Goal: Information Seeking & Learning: Learn about a topic

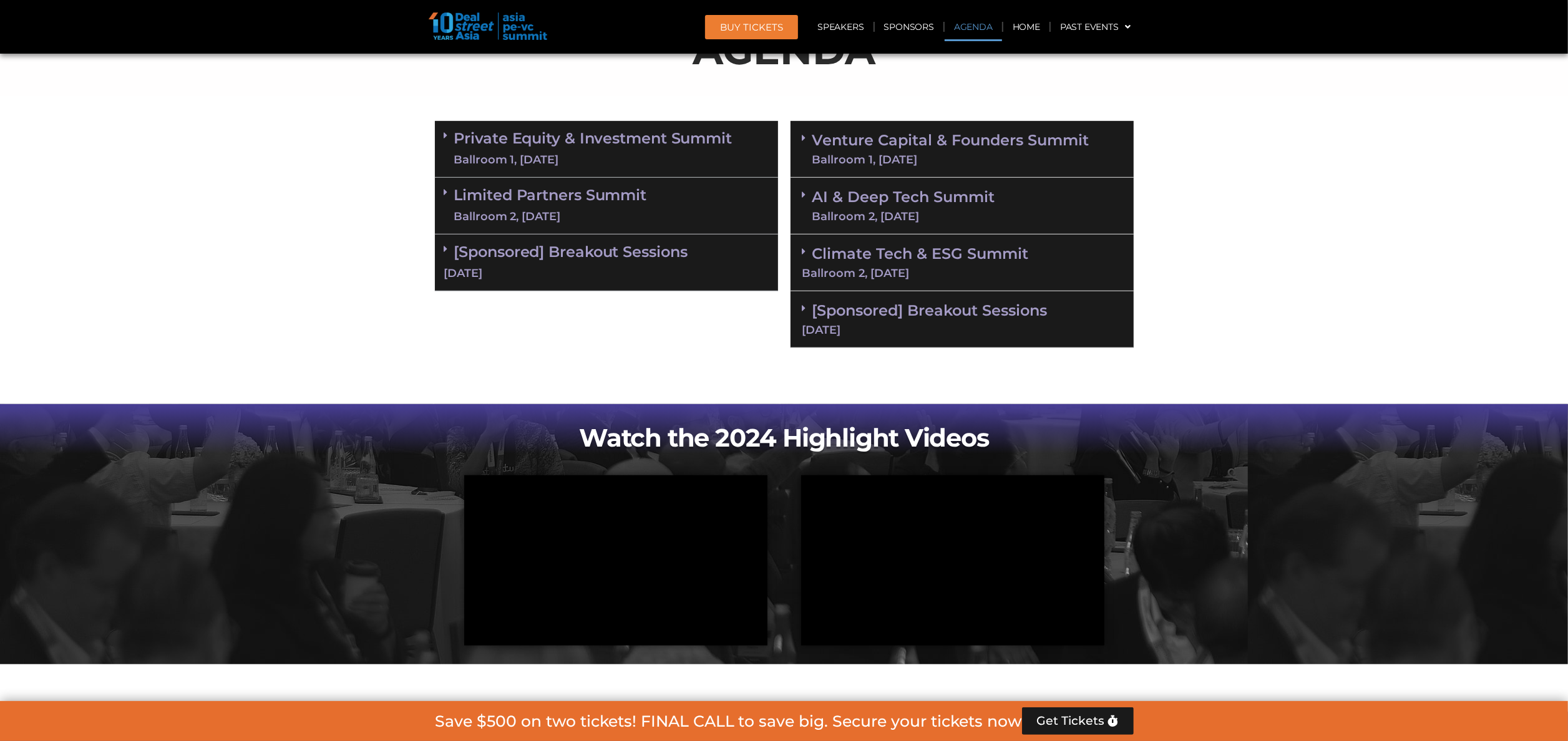
scroll to position [592, 0]
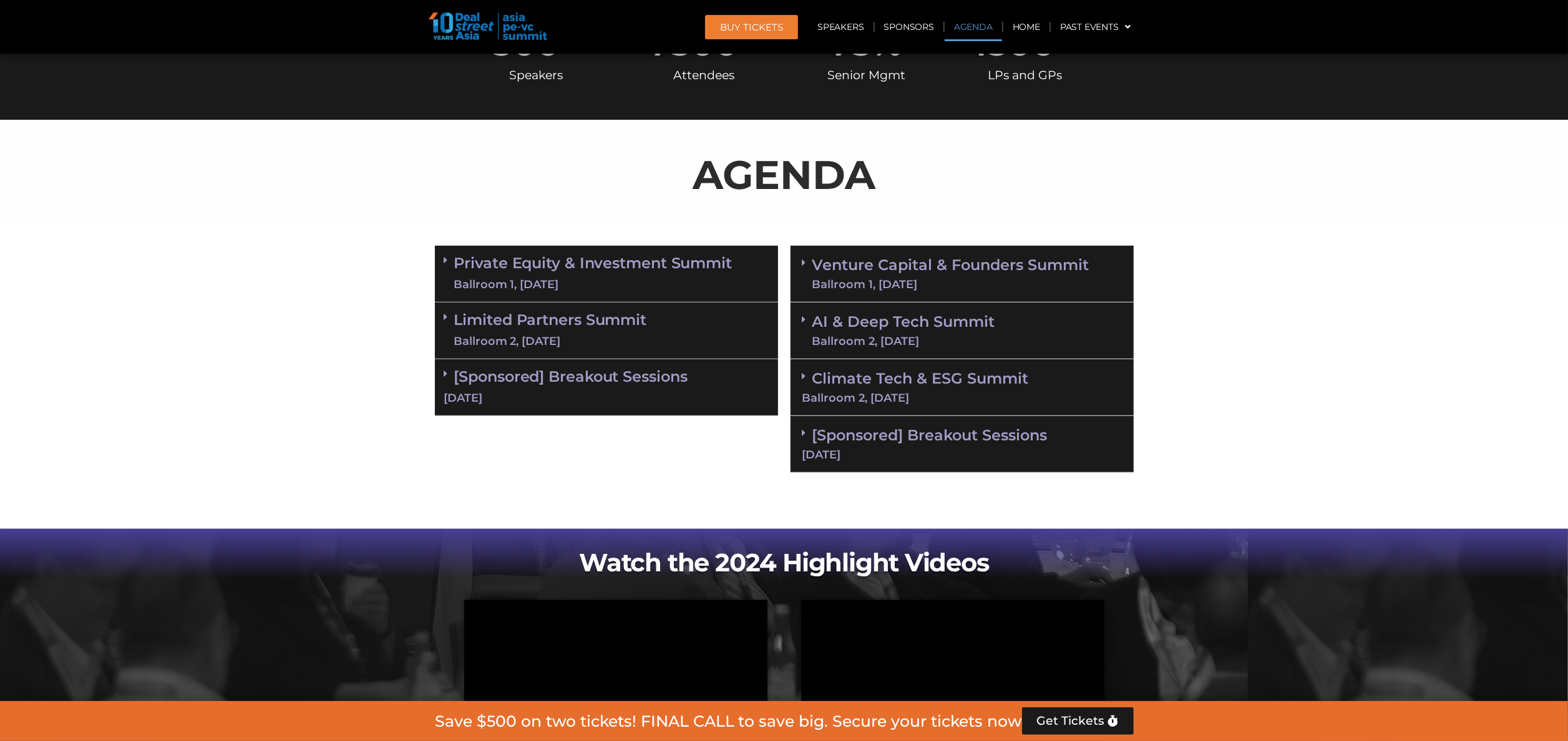
click at [806, 314] on span at bounding box center [807, 320] width 10 height 11
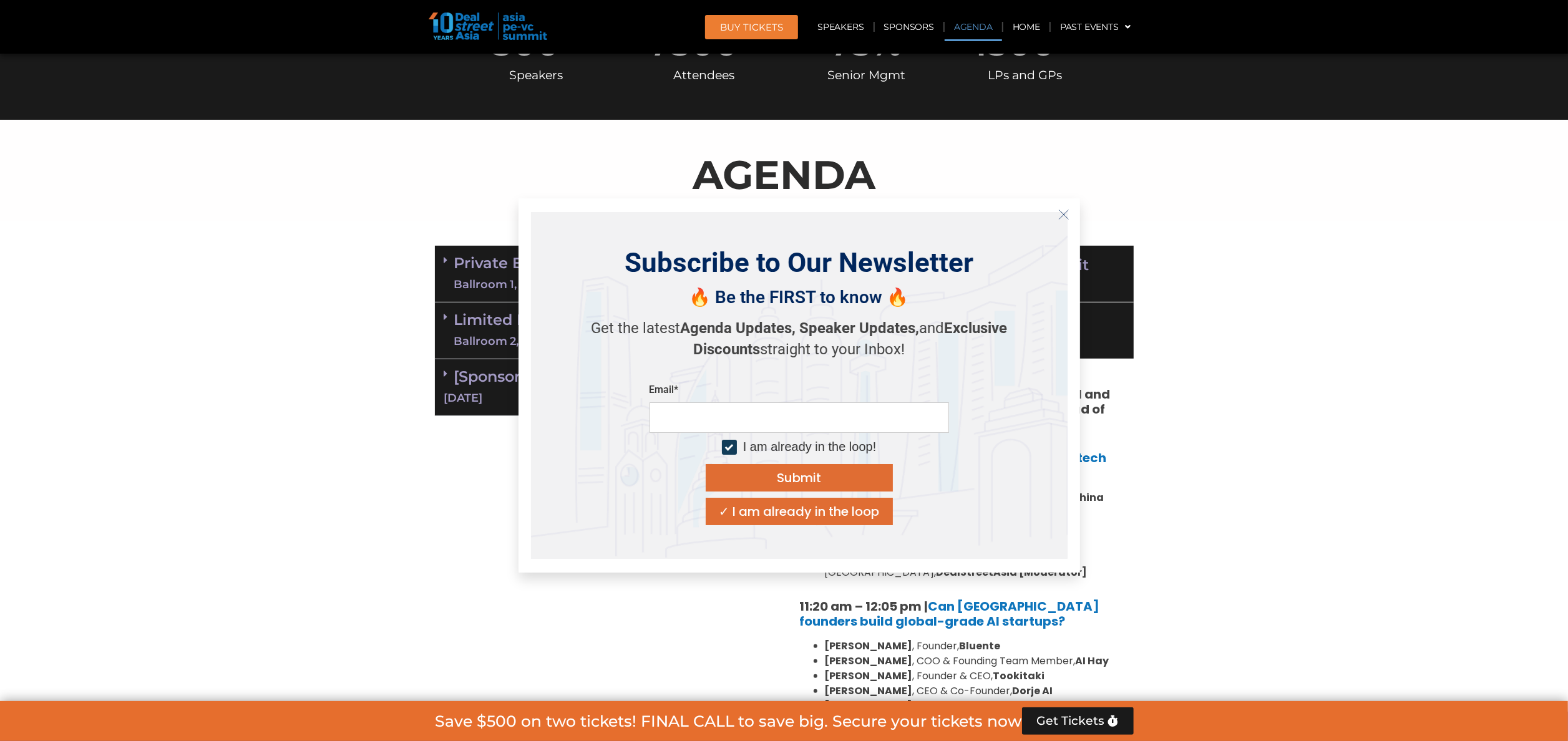
click at [1066, 215] on icon "Close" at bounding box center [1064, 215] width 11 height 11
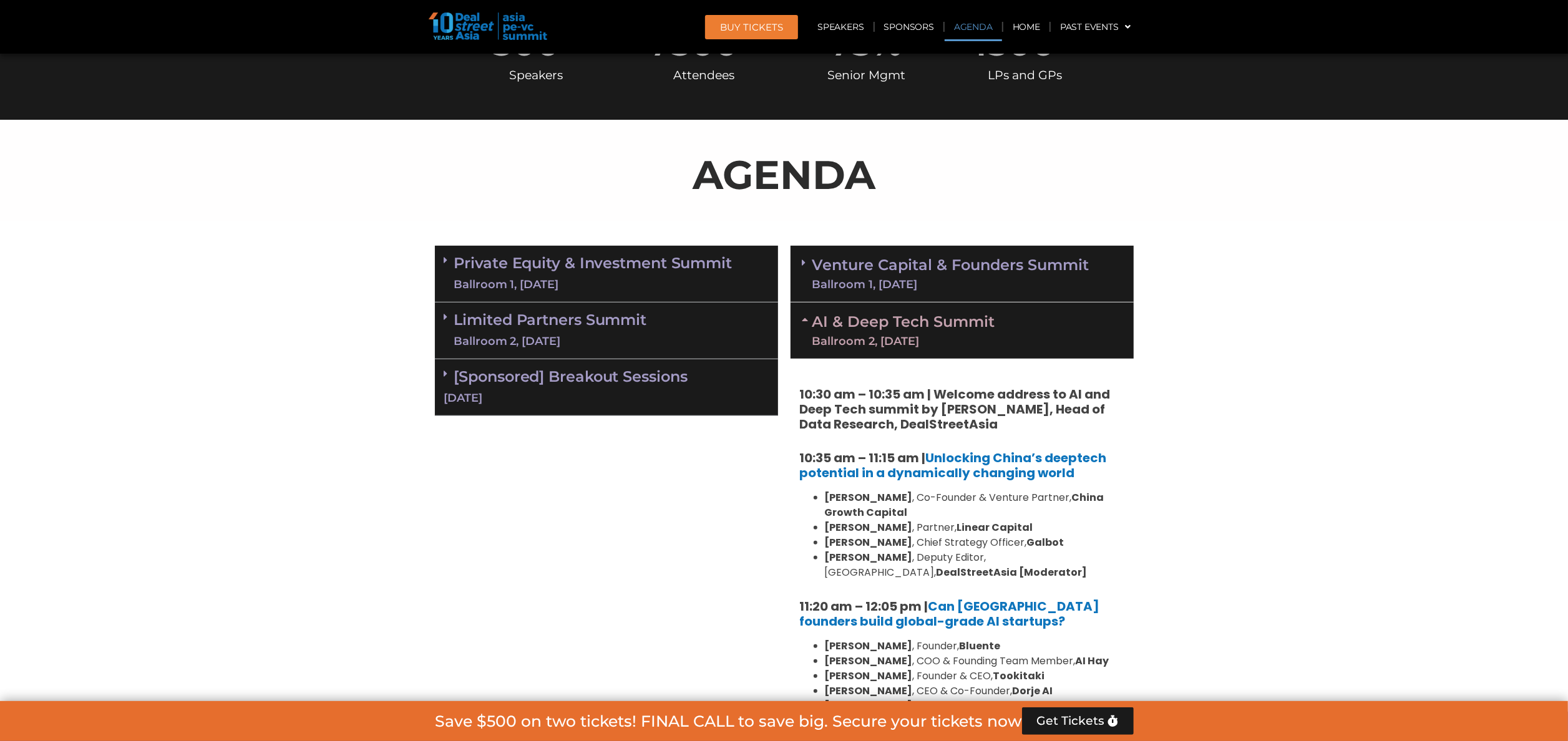
click at [802, 314] on icon at bounding box center [807, 319] width 10 height 10
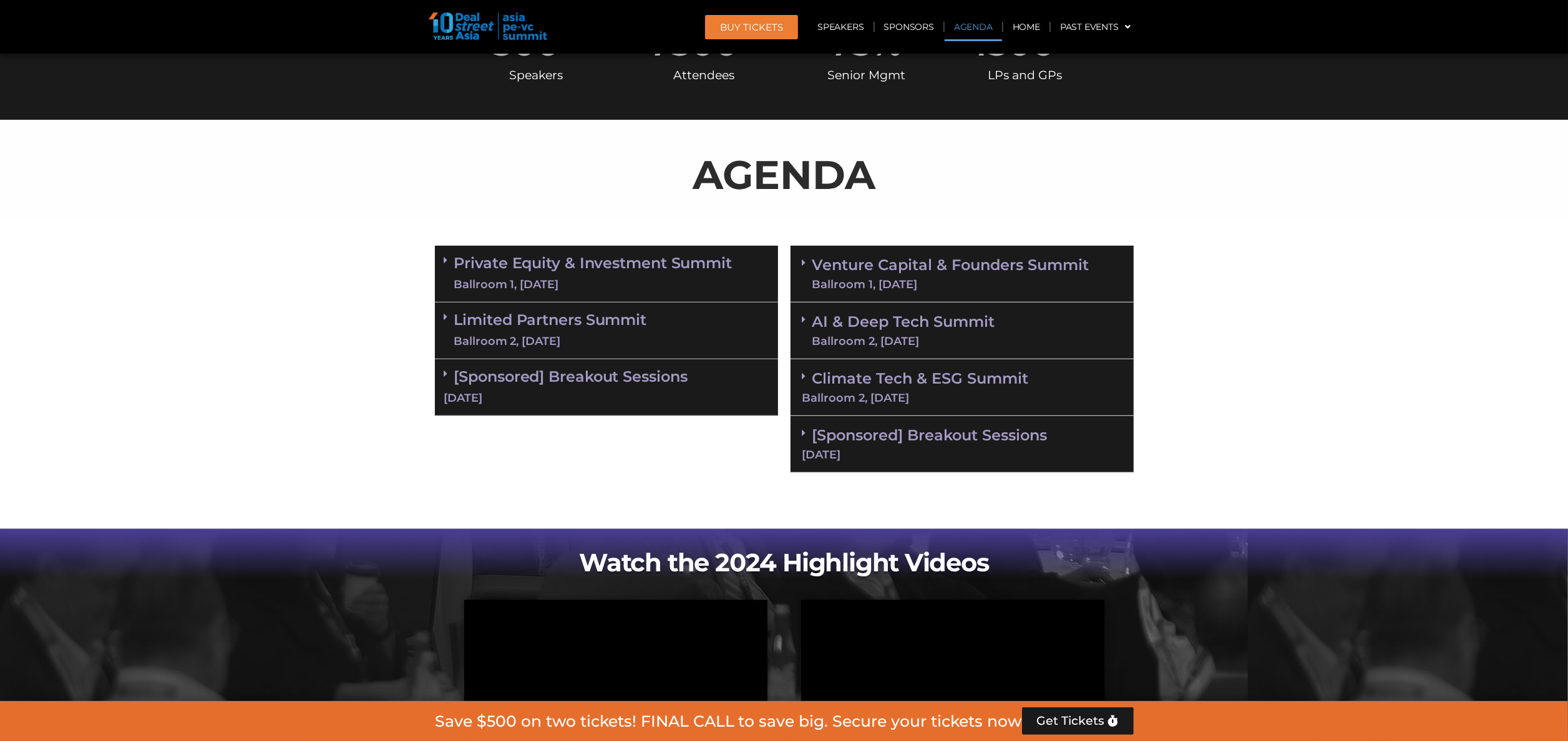
click at [802, 373] on icon at bounding box center [804, 376] width 4 height 10
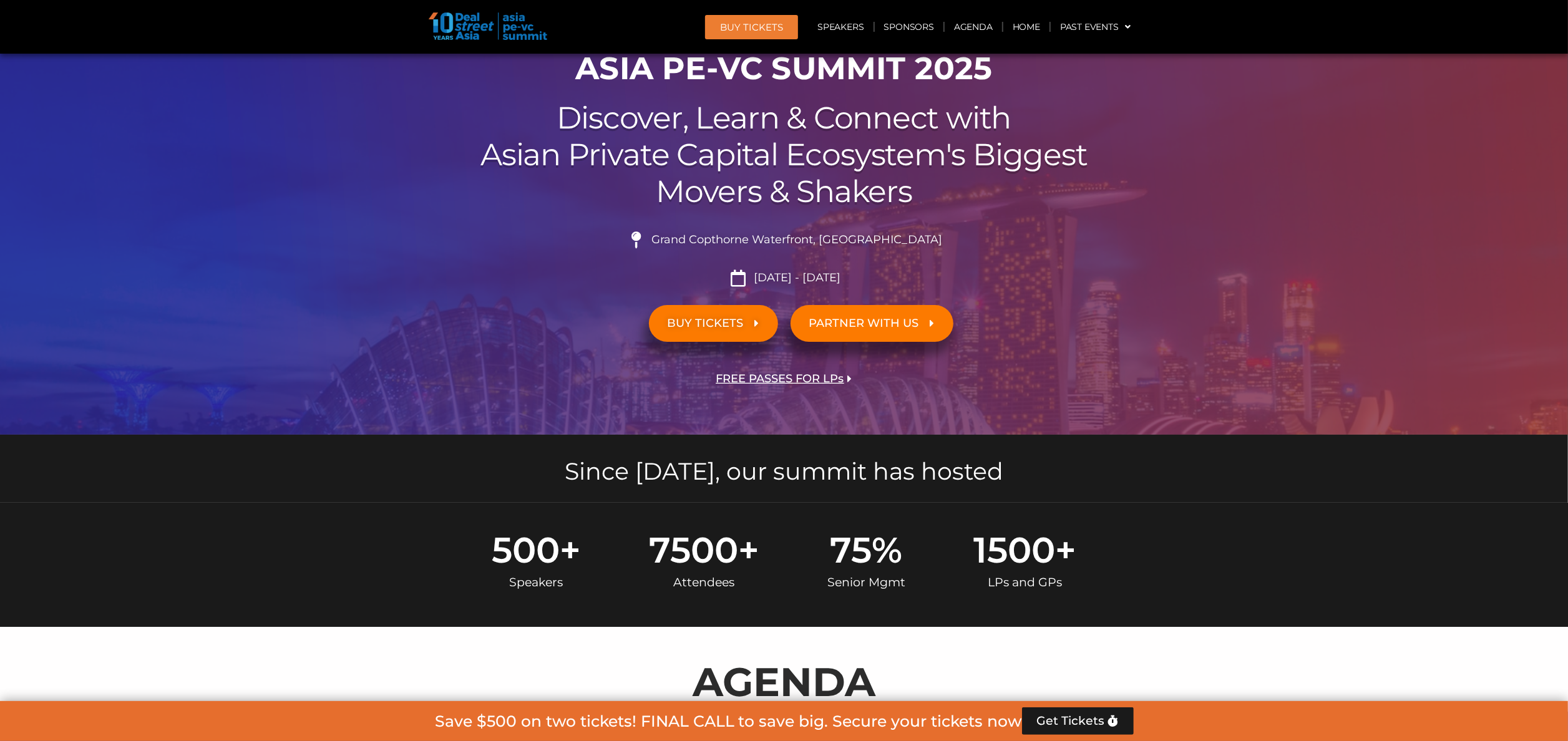
scroll to position [624, 0]
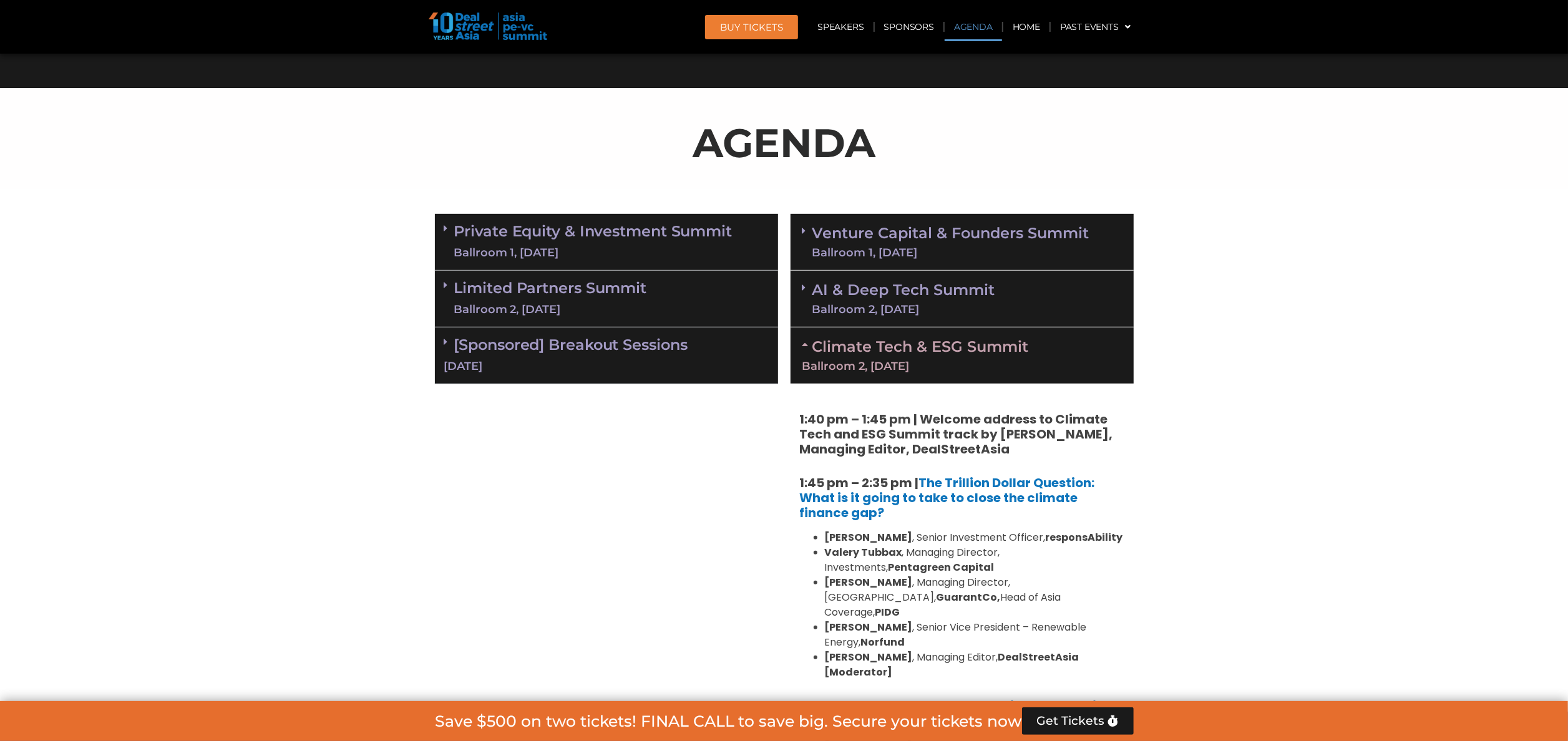
click at [944, 236] on link "Venture Capital & Founders​ Summit Ballroom 1, 11 Sept" at bounding box center [950, 241] width 277 height 32
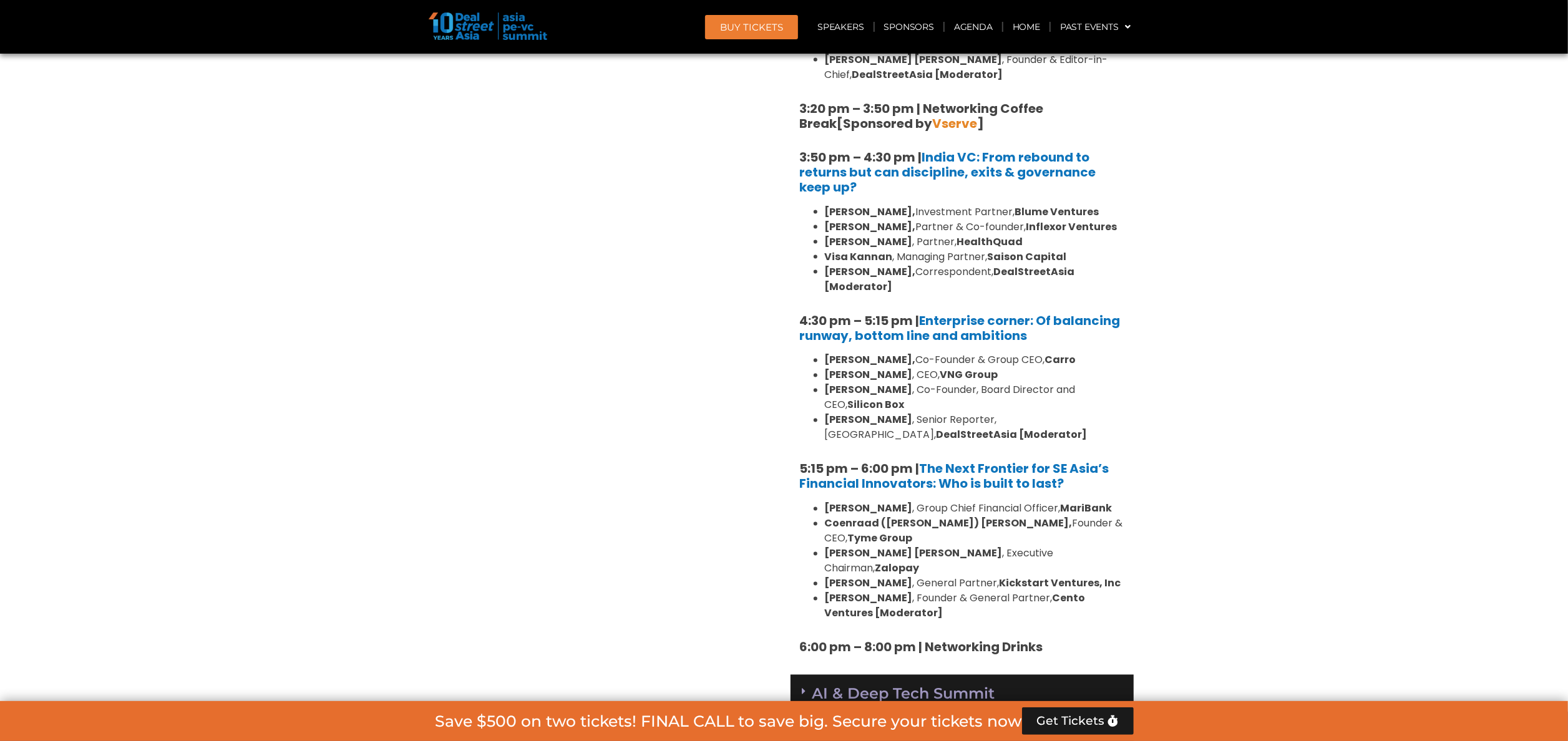
scroll to position [2121, 0]
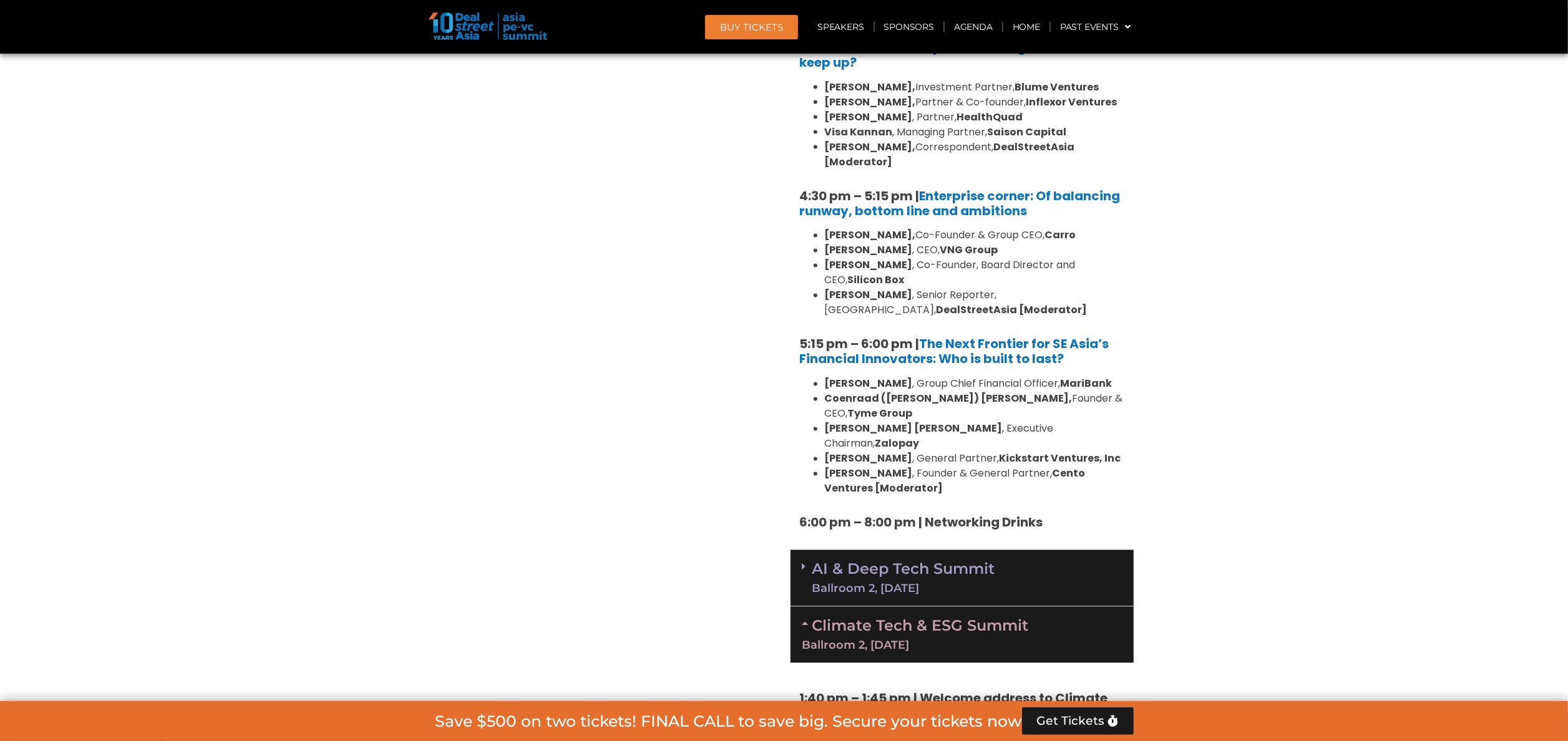
click at [896, 562] on link "AI & Deep Tech Summit Ballroom 2, 11 Sept" at bounding box center [904, 577] width 183 height 32
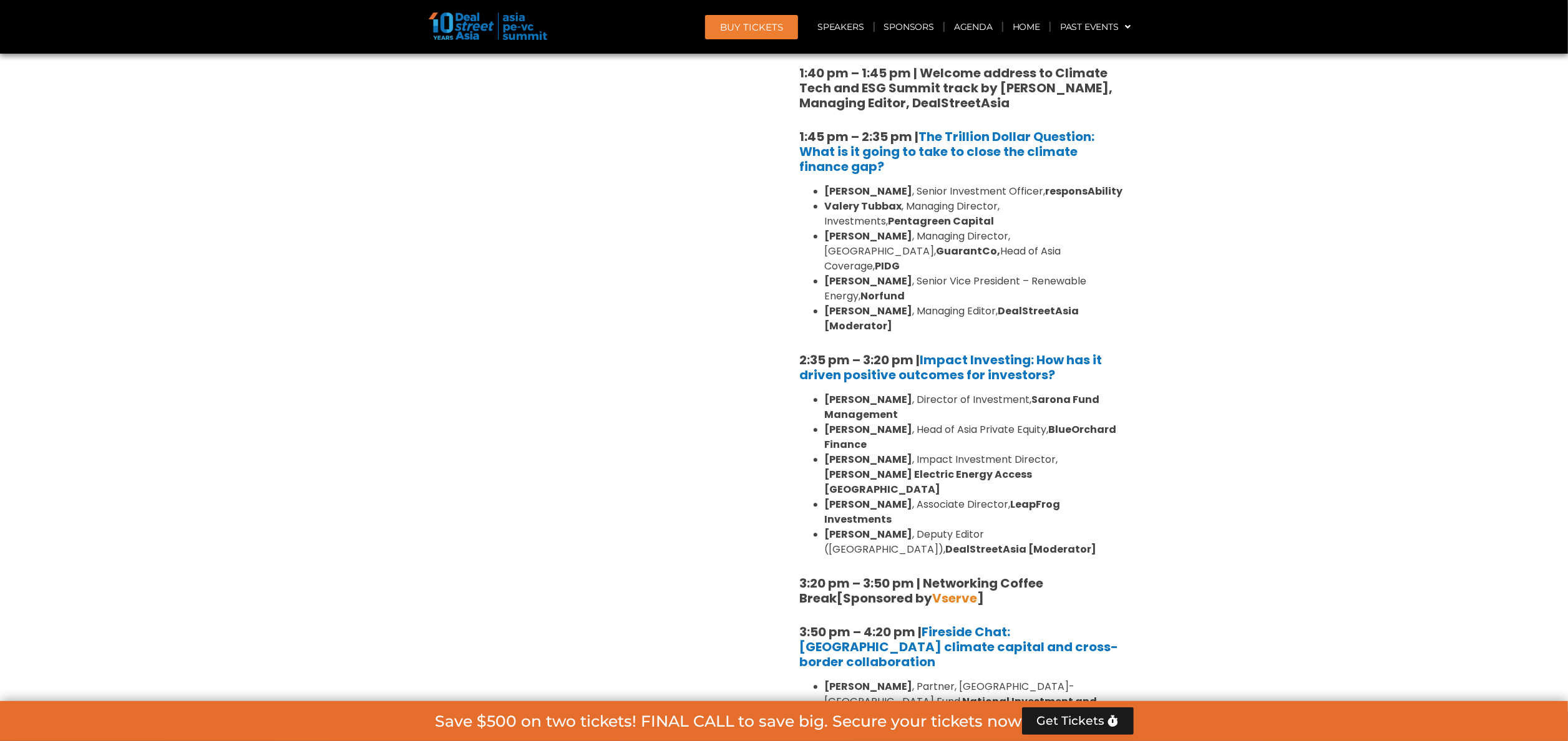
scroll to position [3493, 0]
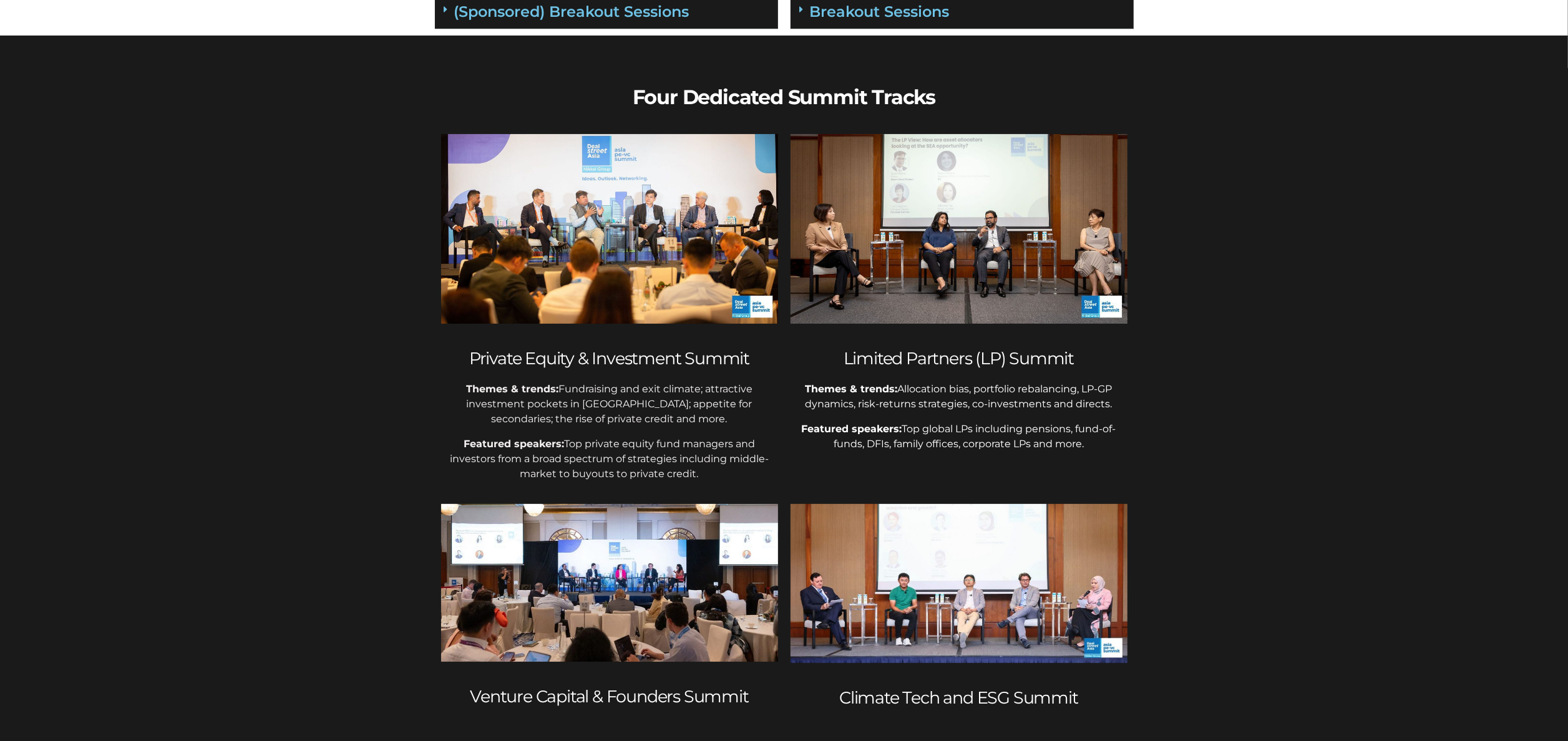
scroll to position [375, 0]
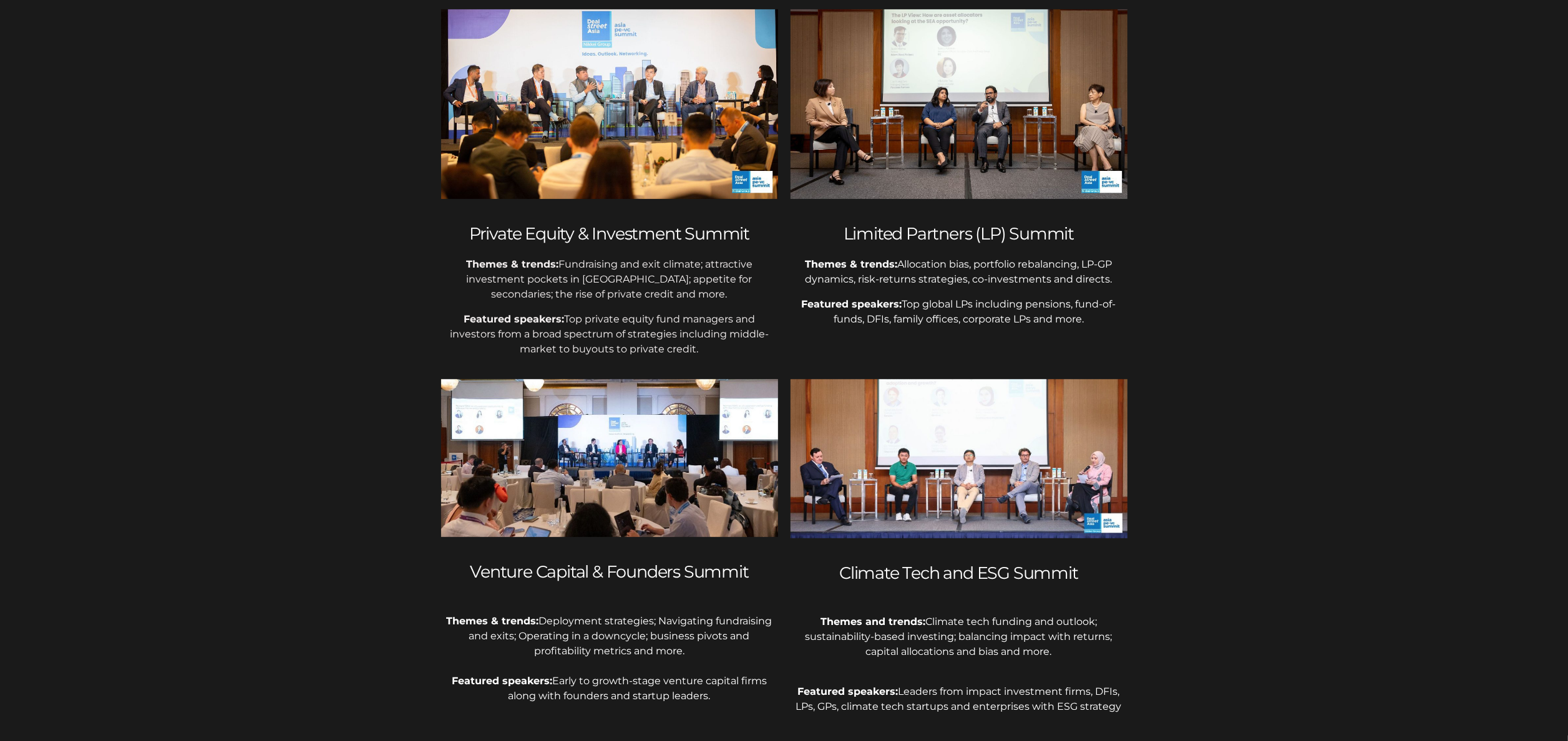
click at [911, 459] on img at bounding box center [959, 459] width 337 height 159
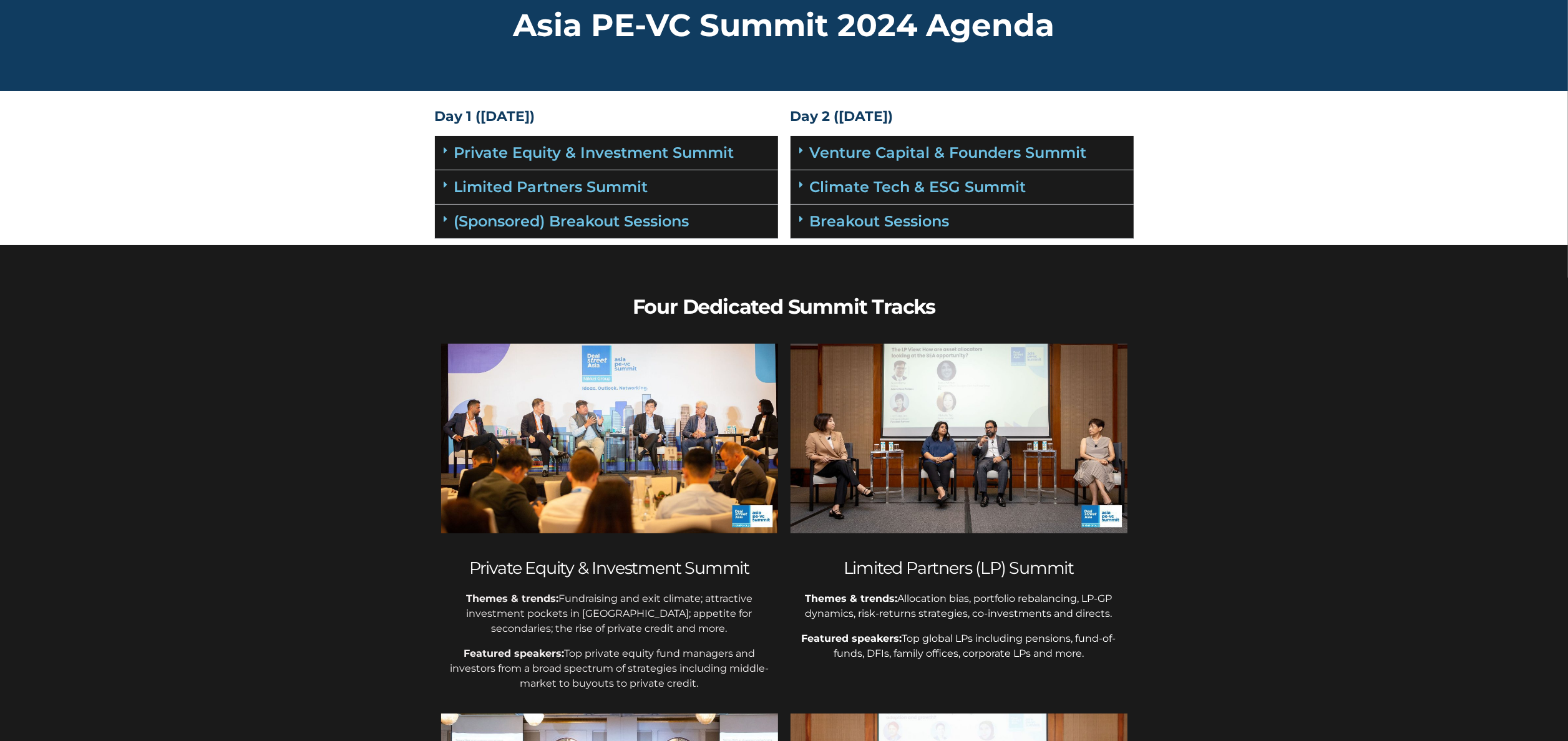
scroll to position [0, 0]
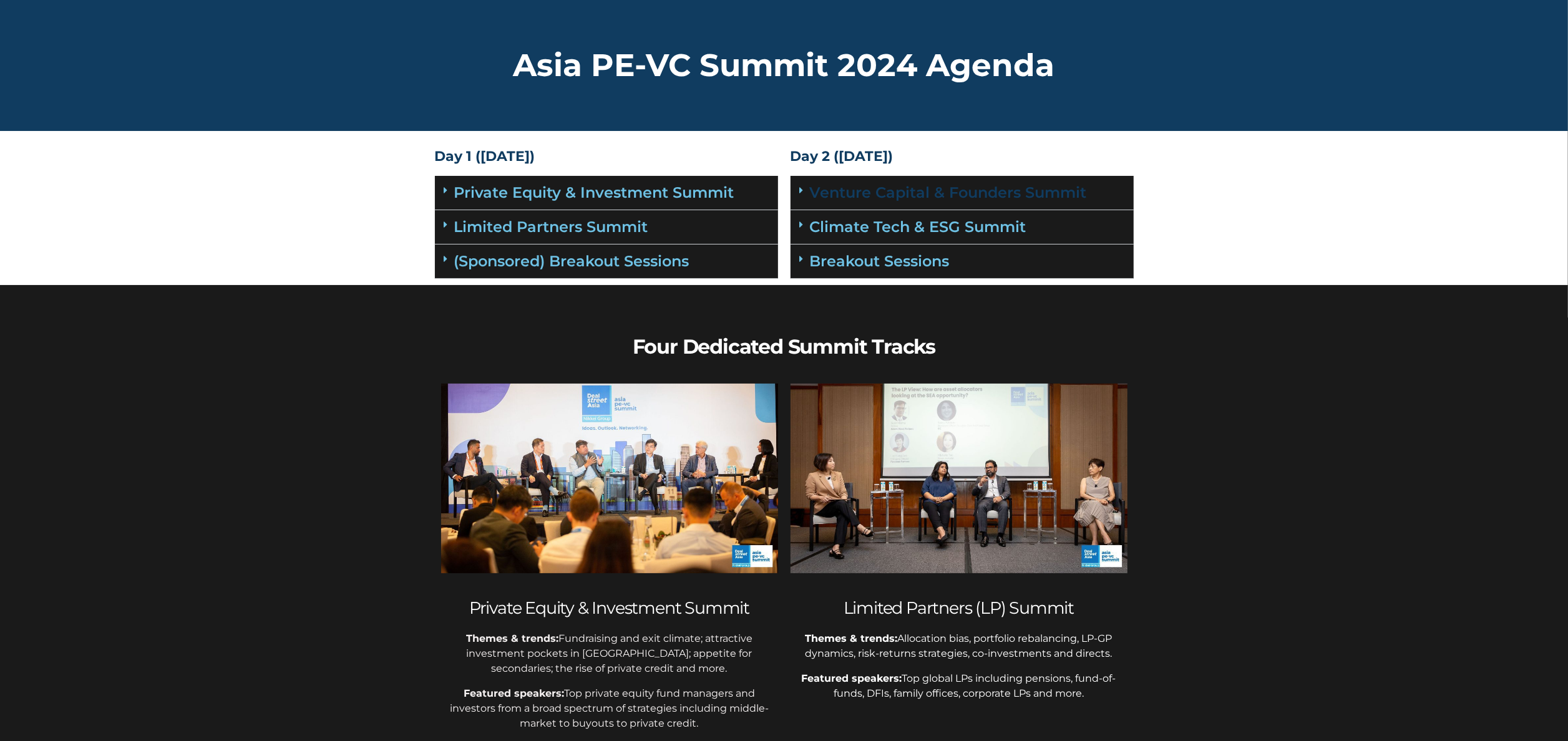
click at [1031, 190] on link "Venture Capital & Founders​ Summit" at bounding box center [948, 193] width 277 height 18
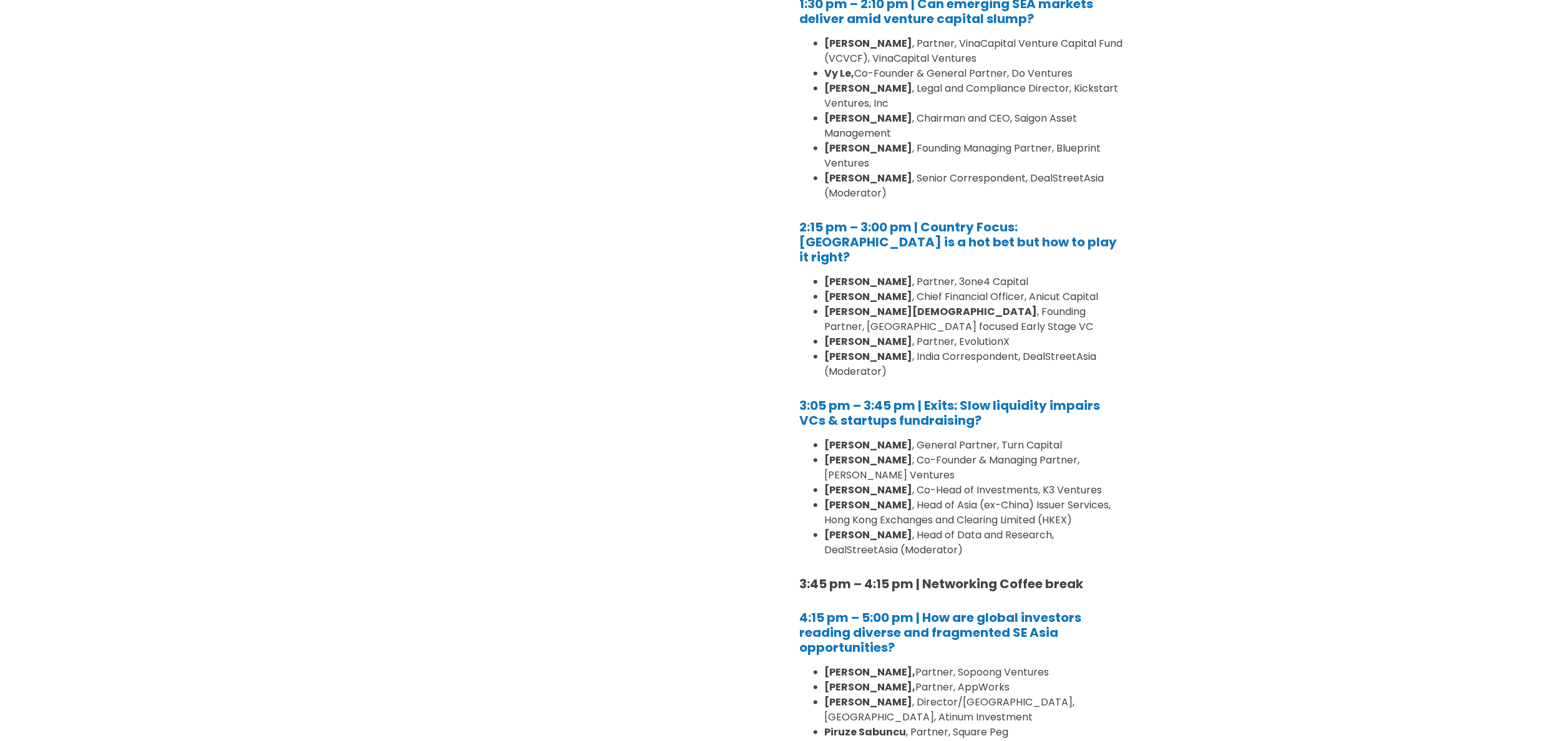
scroll to position [1247, 0]
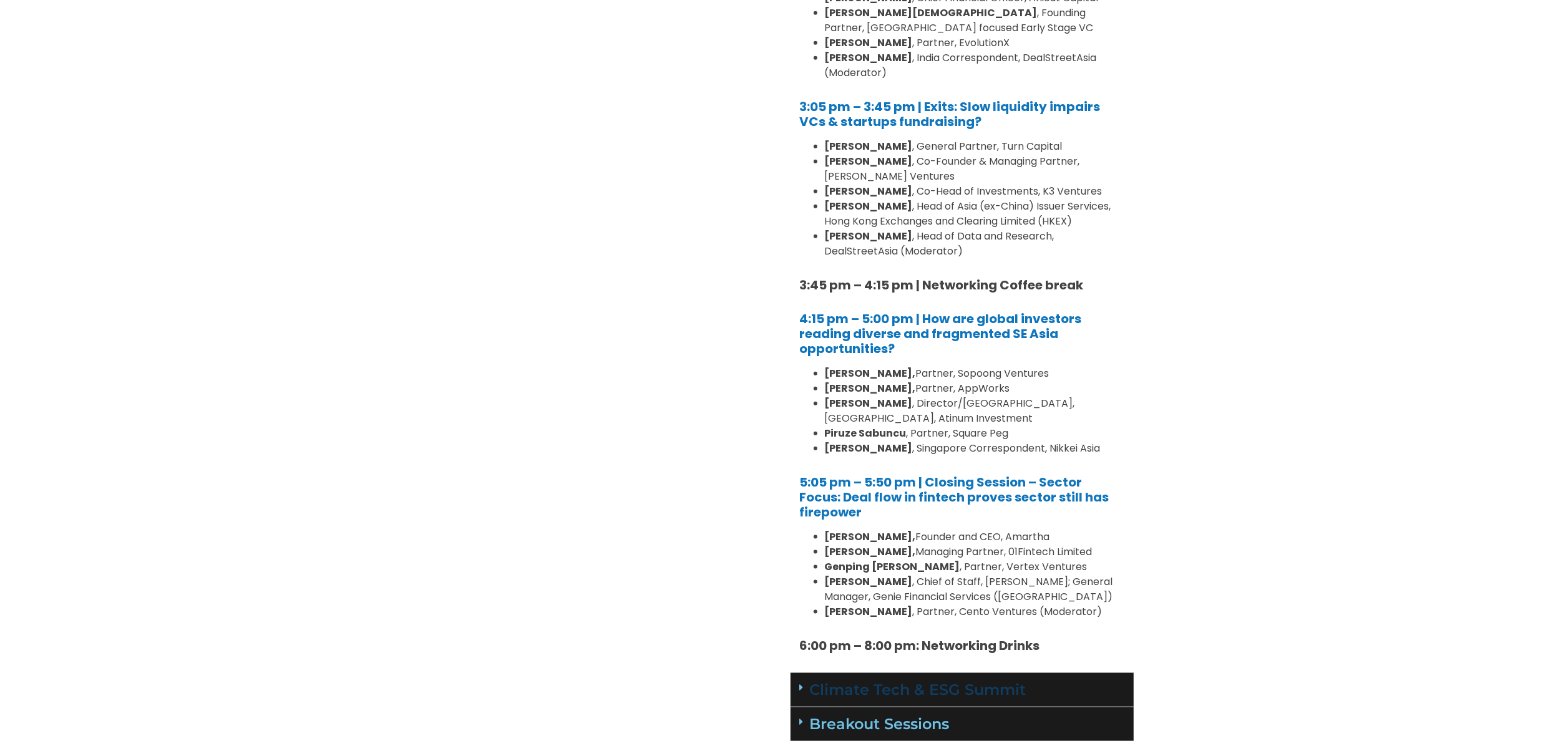
click at [887, 681] on link "Climate Tech & ESG Summit" at bounding box center [917, 690] width 217 height 18
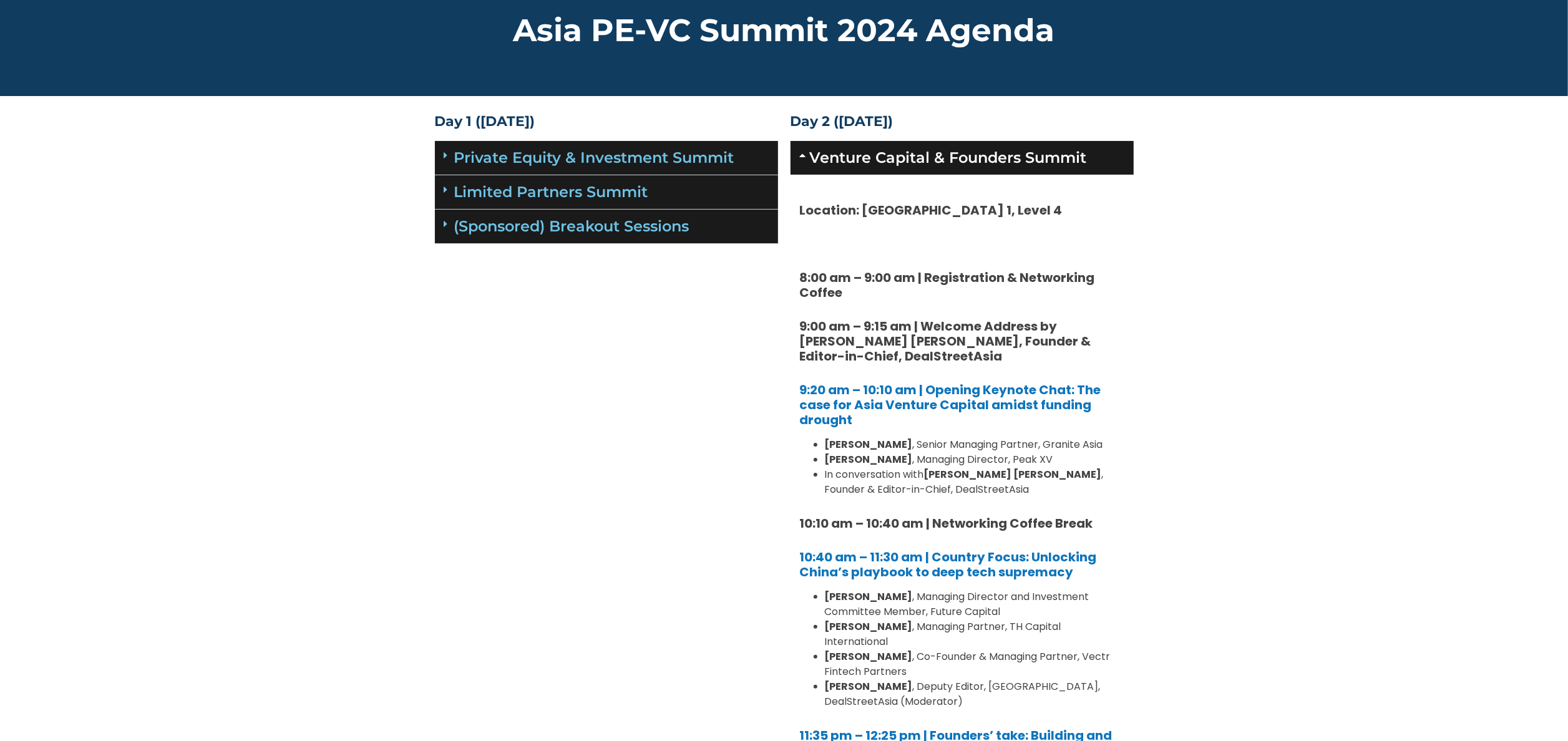
scroll to position [0, 0]
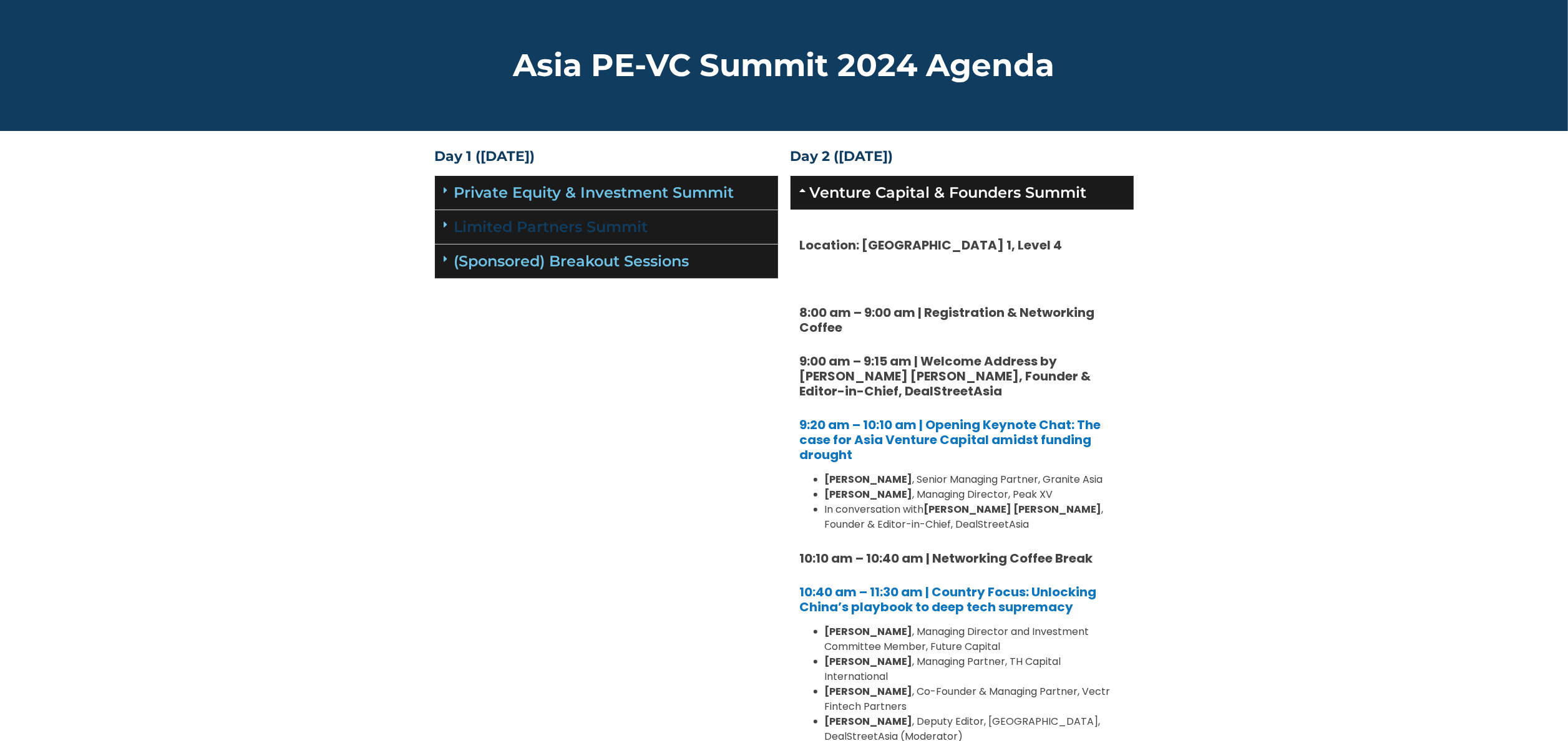
click at [542, 228] on link "Limited Partners Summit" at bounding box center [551, 227] width 194 height 18
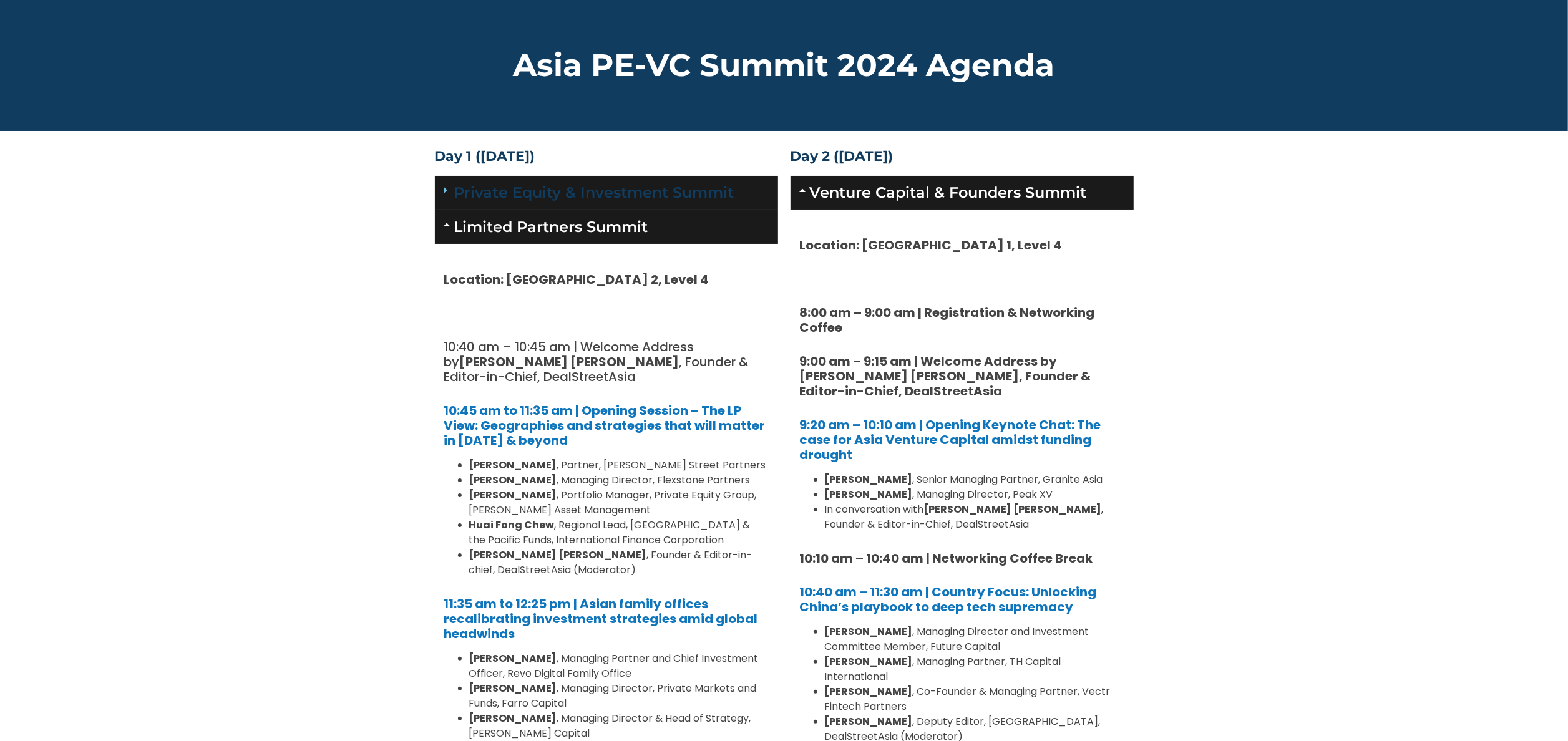
click at [534, 192] on link "Private Equity & Investment Summit" at bounding box center [594, 193] width 281 height 18
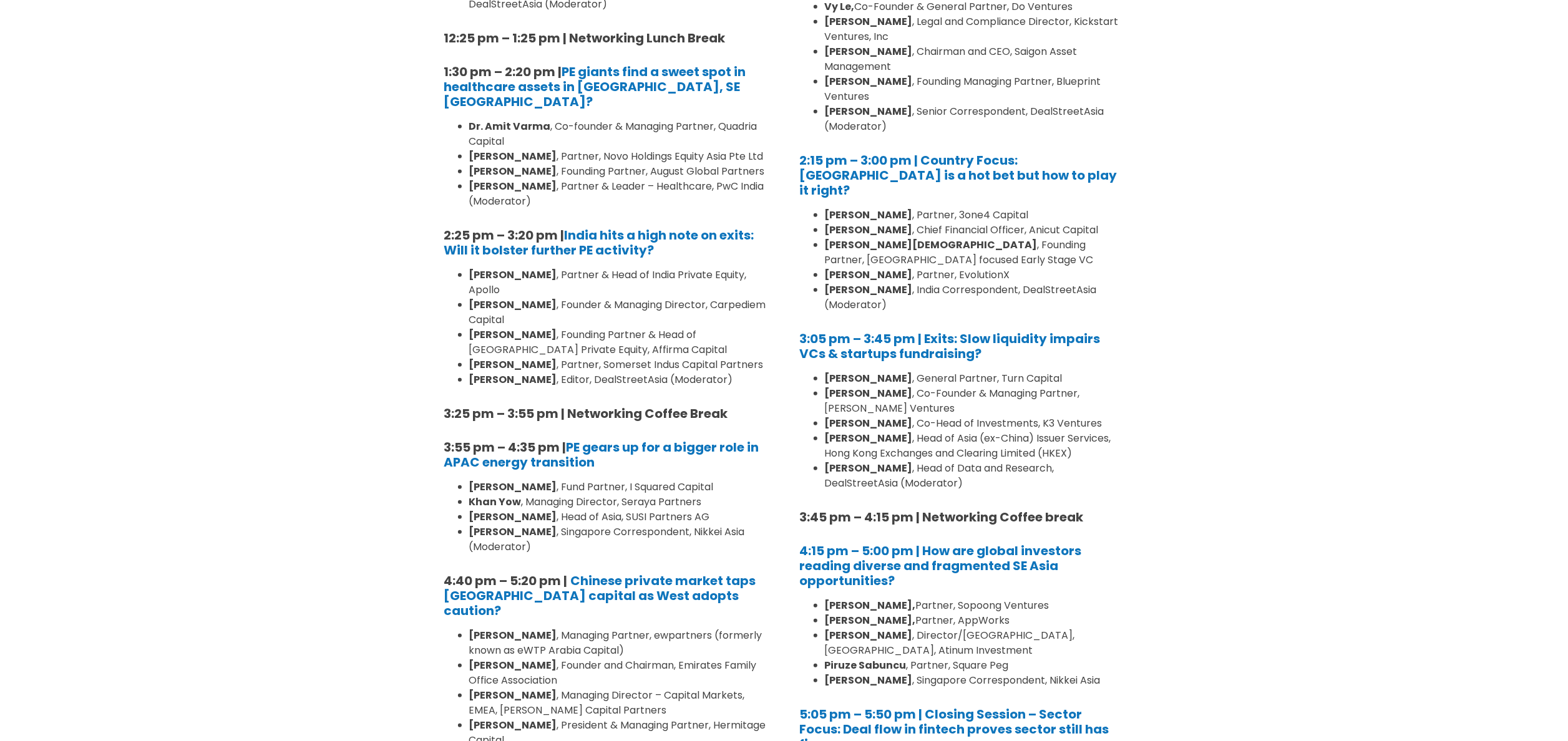
scroll to position [1123, 0]
